Goal: Find specific page/section: Find specific page/section

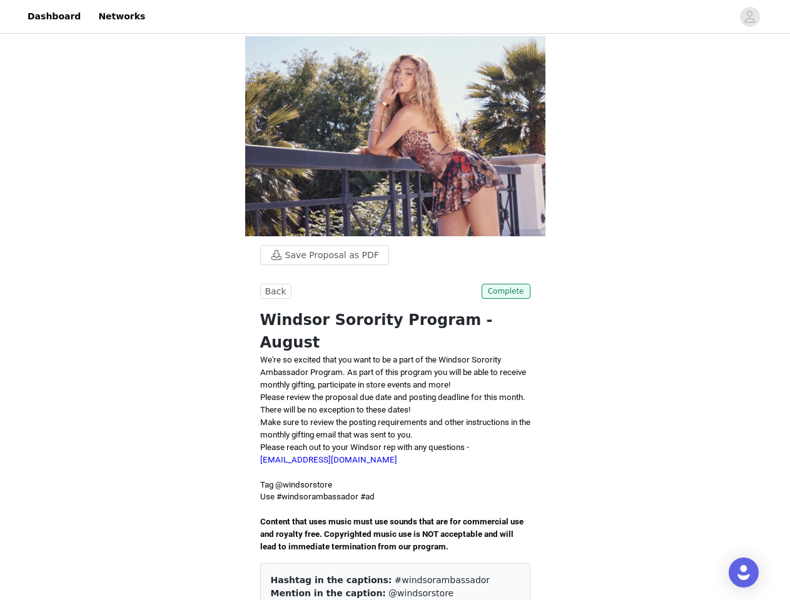
click at [395, 300] on div "Back Complete Windsor Sorority Program - August We're so excited that you want …" at bounding box center [395, 476] width 270 height 385
click at [395, 17] on div at bounding box center [443, 17] width 580 height 28
click at [750, 17] on icon "avatar" at bounding box center [749, 17] width 12 height 20
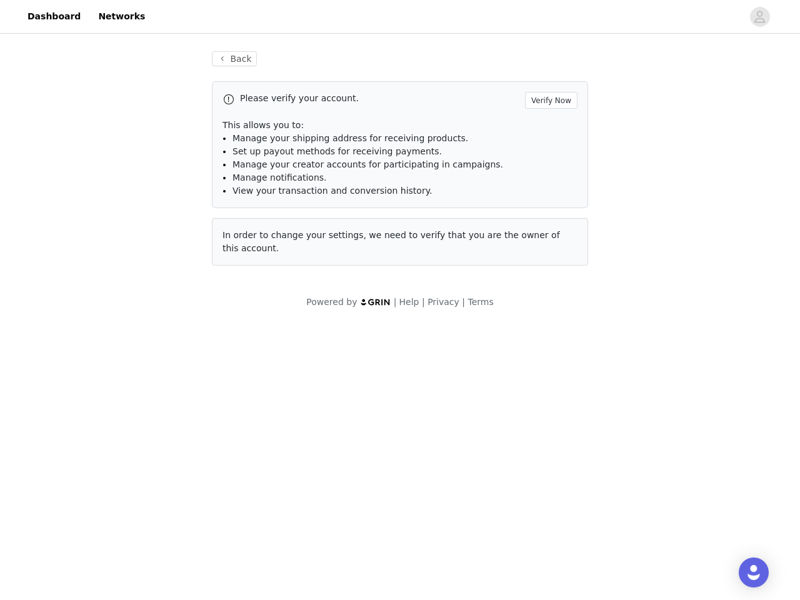
click at [274, 296] on div "Powered by | Help | Privacy | Terms" at bounding box center [400, 310] width 800 height 28
click at [507, 296] on div "Powered by | Help | Privacy | Terms" at bounding box center [400, 310] width 800 height 28
click at [743, 573] on div "Open Intercom Messenger" at bounding box center [754, 573] width 30 height 30
